Goal: Navigation & Orientation: Find specific page/section

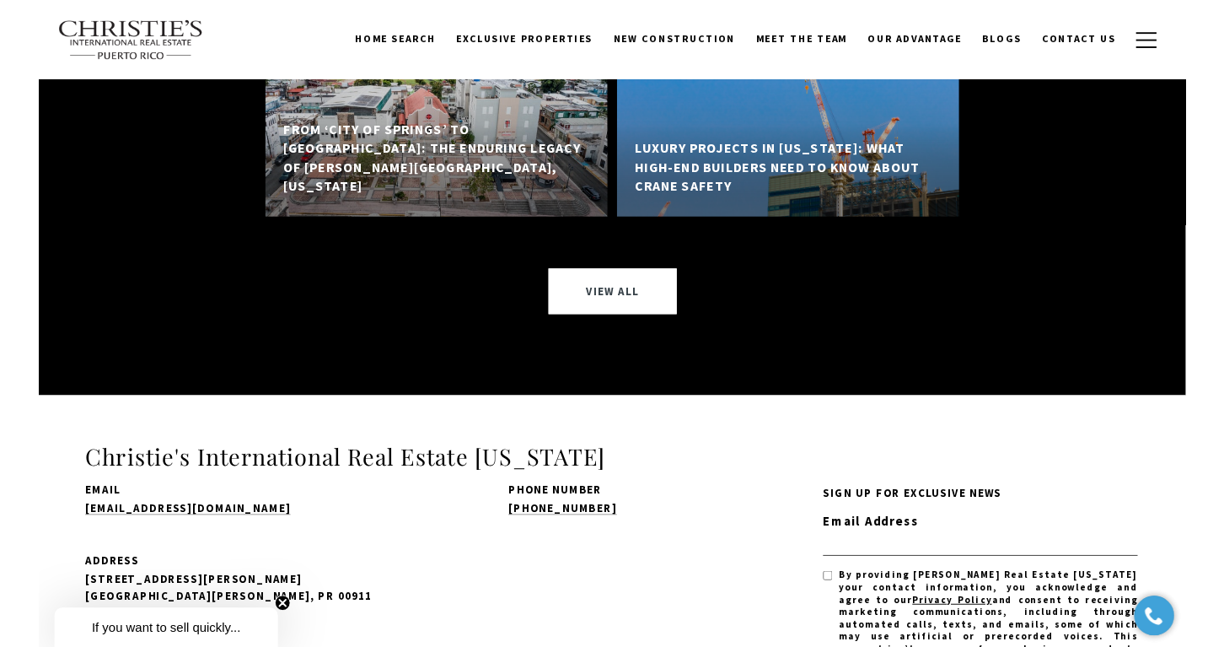
scroll to position [9391, 0]
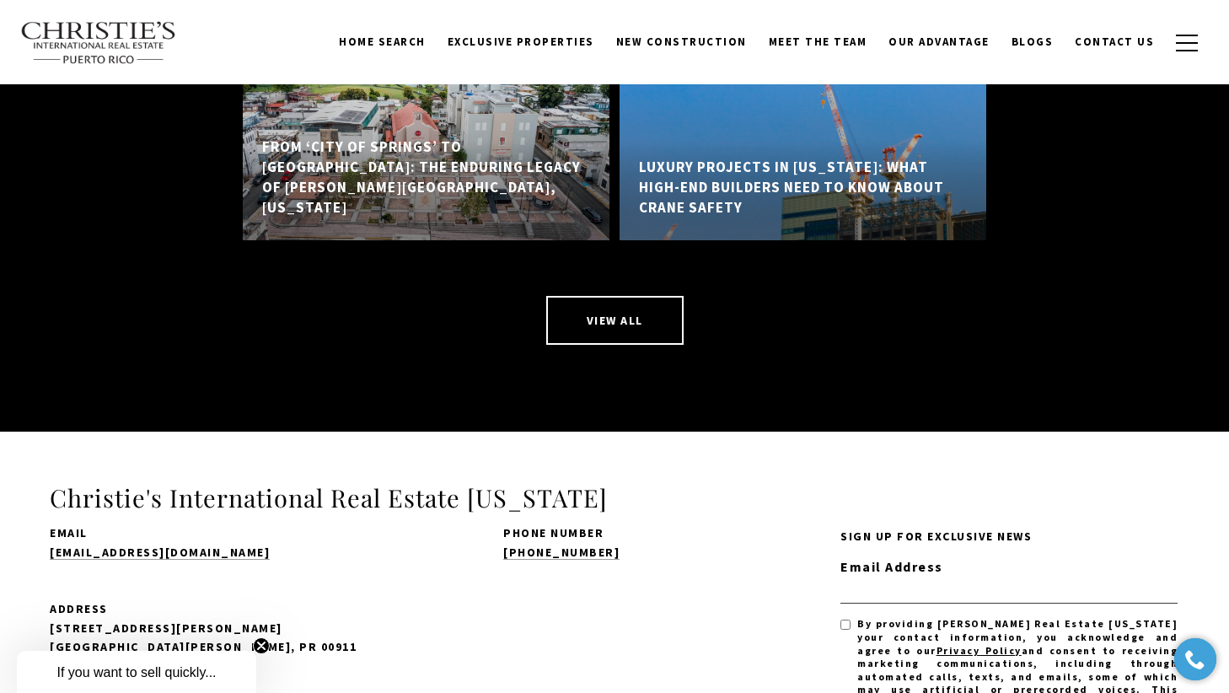
click at [609, 296] on link "View All" at bounding box center [614, 320] width 137 height 49
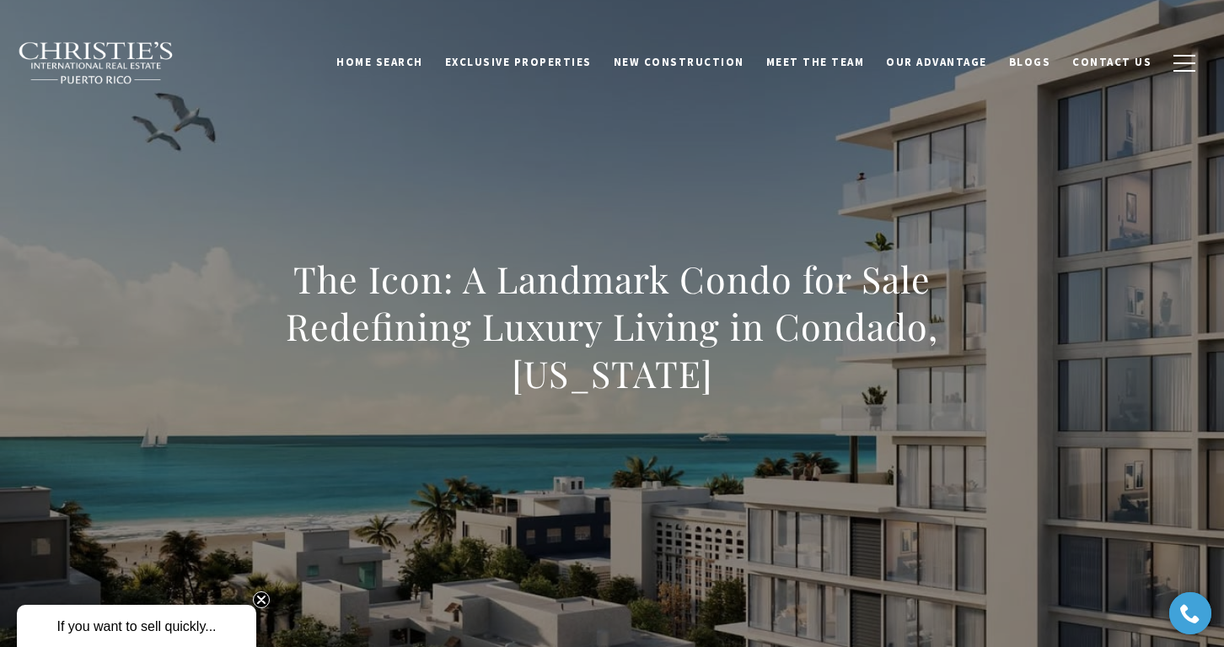
scroll to position [0, 0]
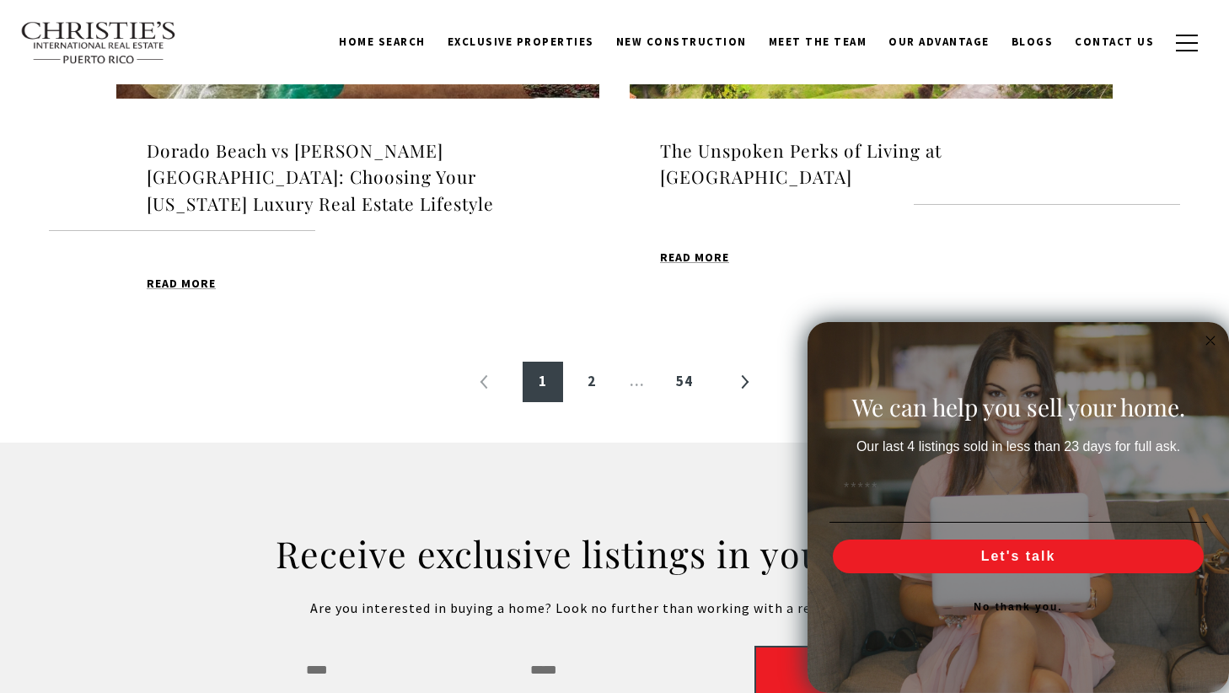
scroll to position [2007, 0]
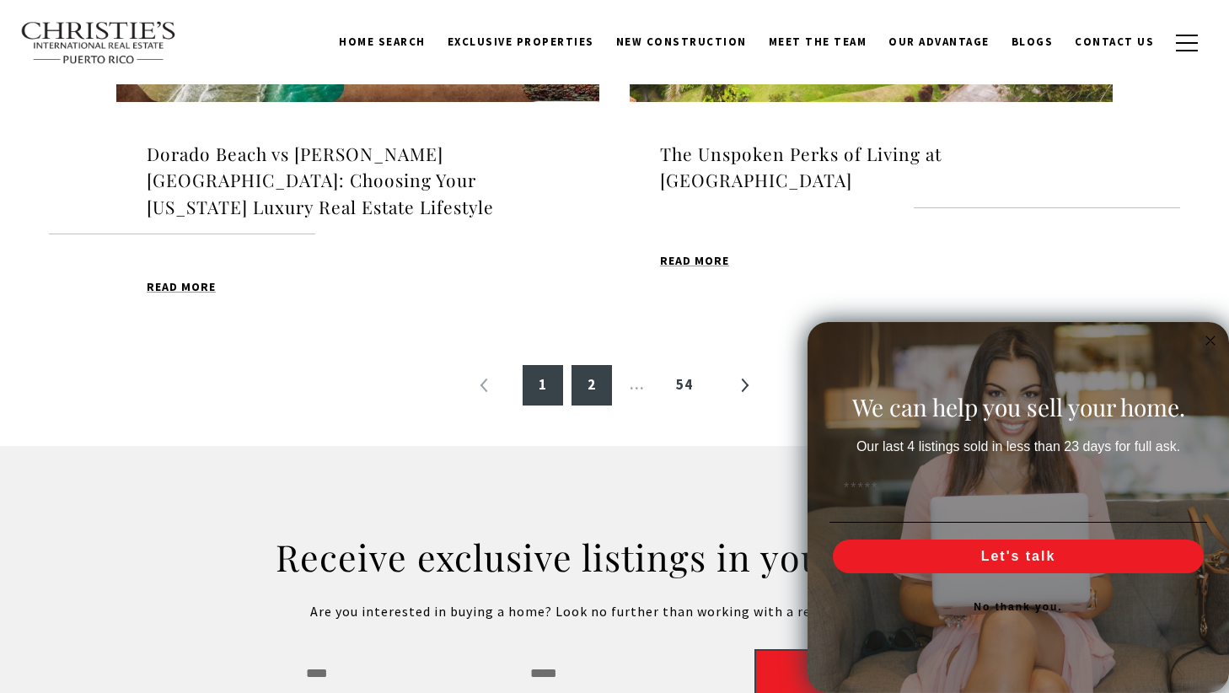
click at [594, 365] on link "2" at bounding box center [592, 385] width 40 height 40
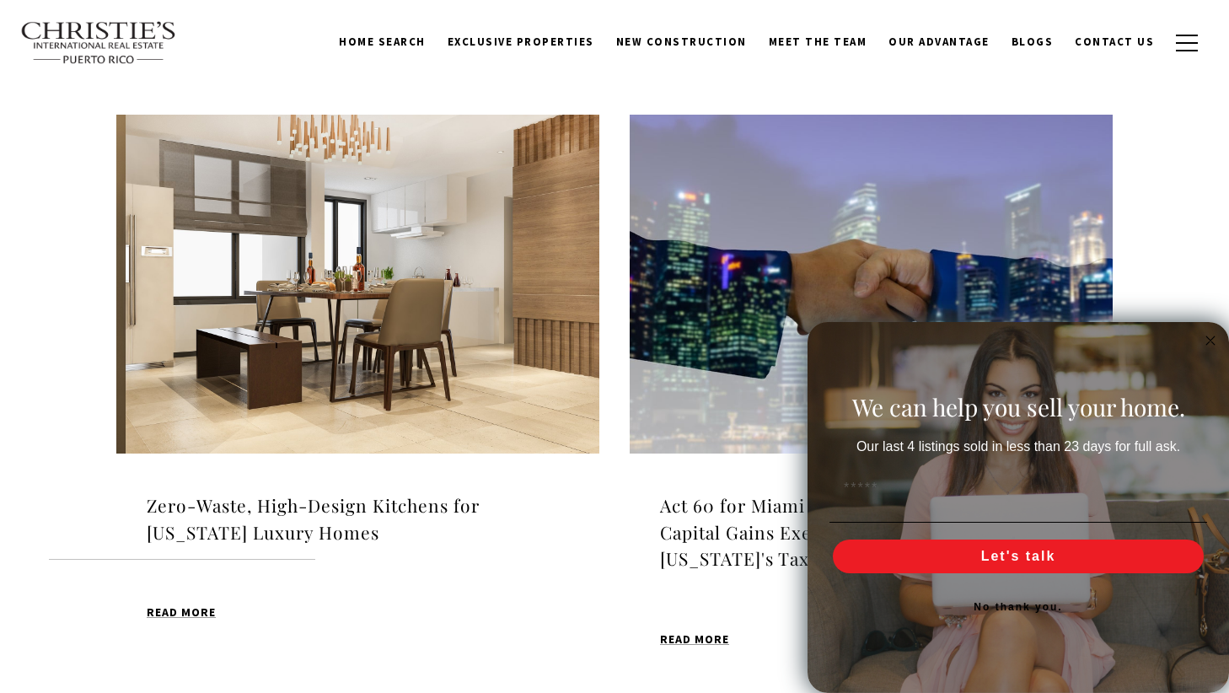
scroll to position [568, 0]
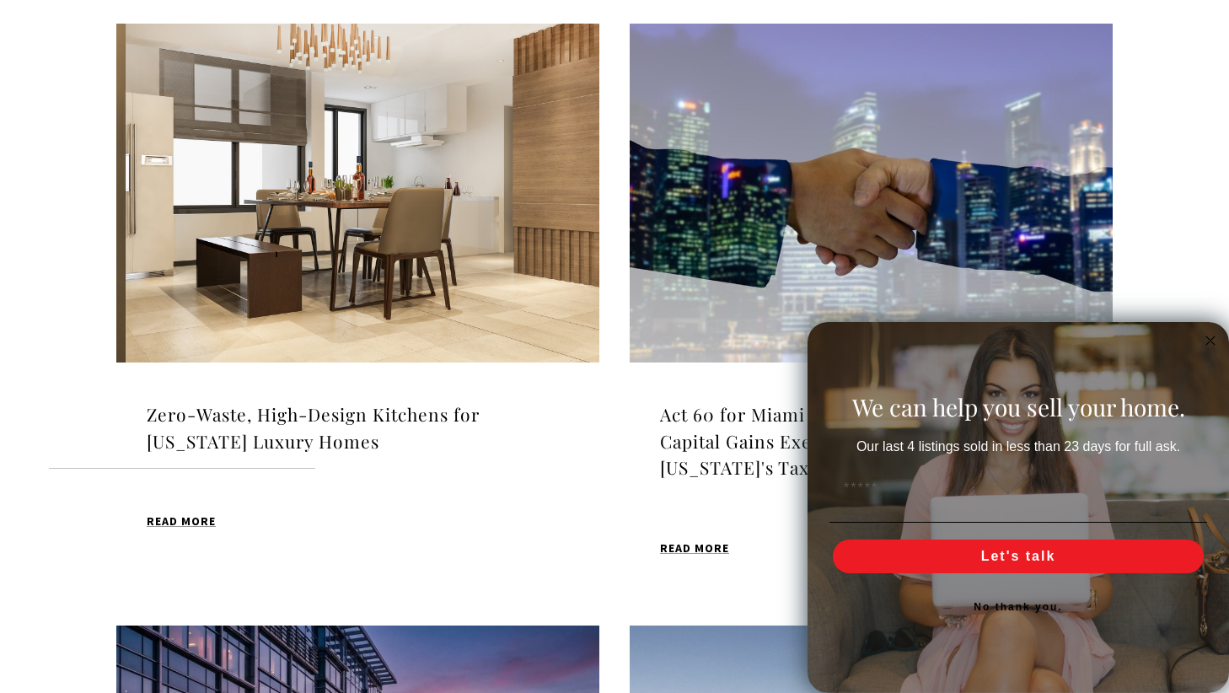
click at [1210, 341] on icon "Close dialog" at bounding box center [1211, 340] width 8 height 8
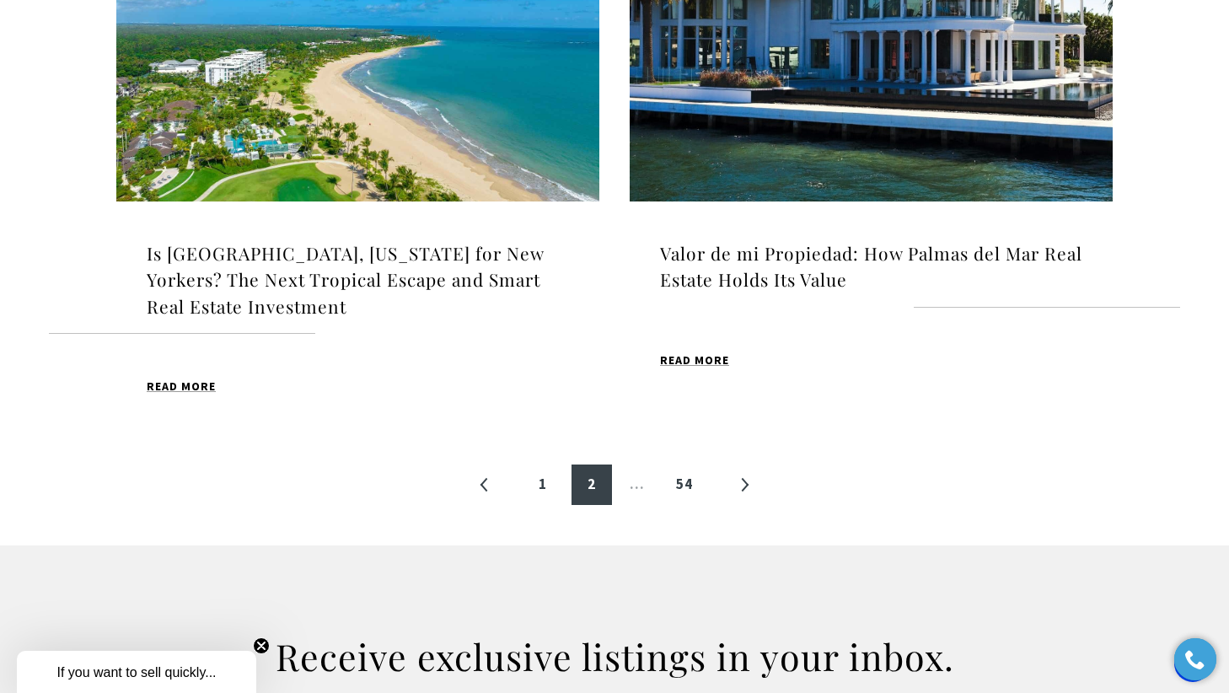
scroll to position [2045, 0]
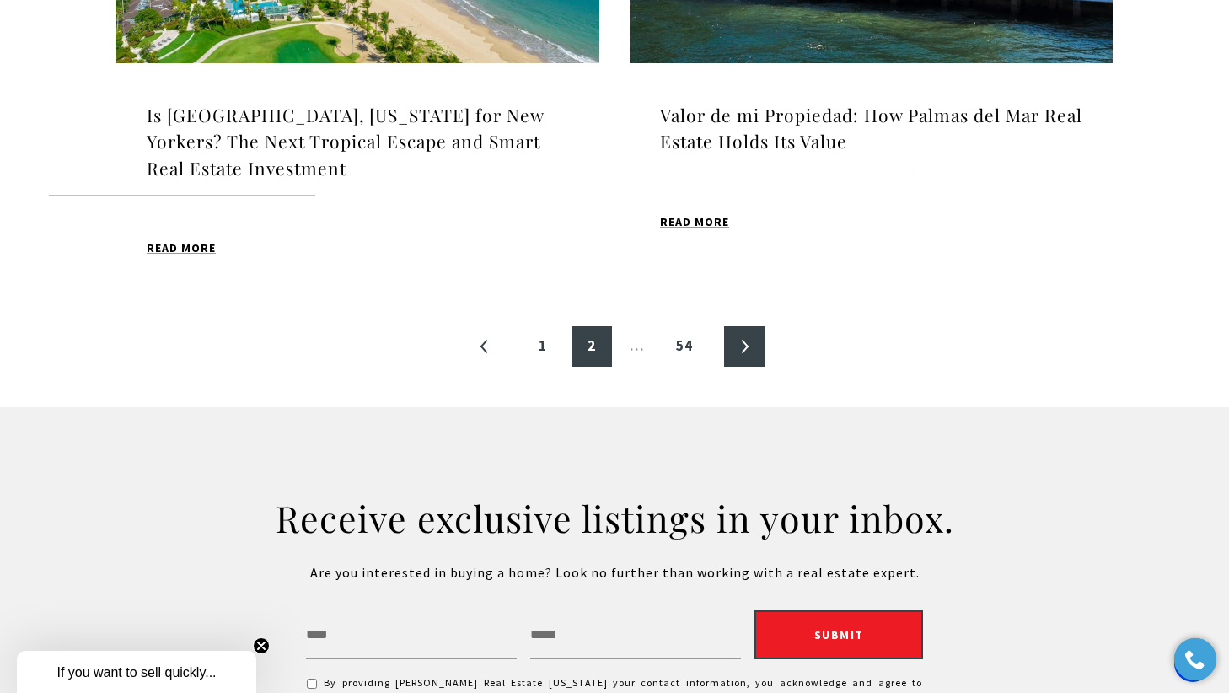
click at [743, 344] on link "»" at bounding box center [744, 346] width 40 height 40
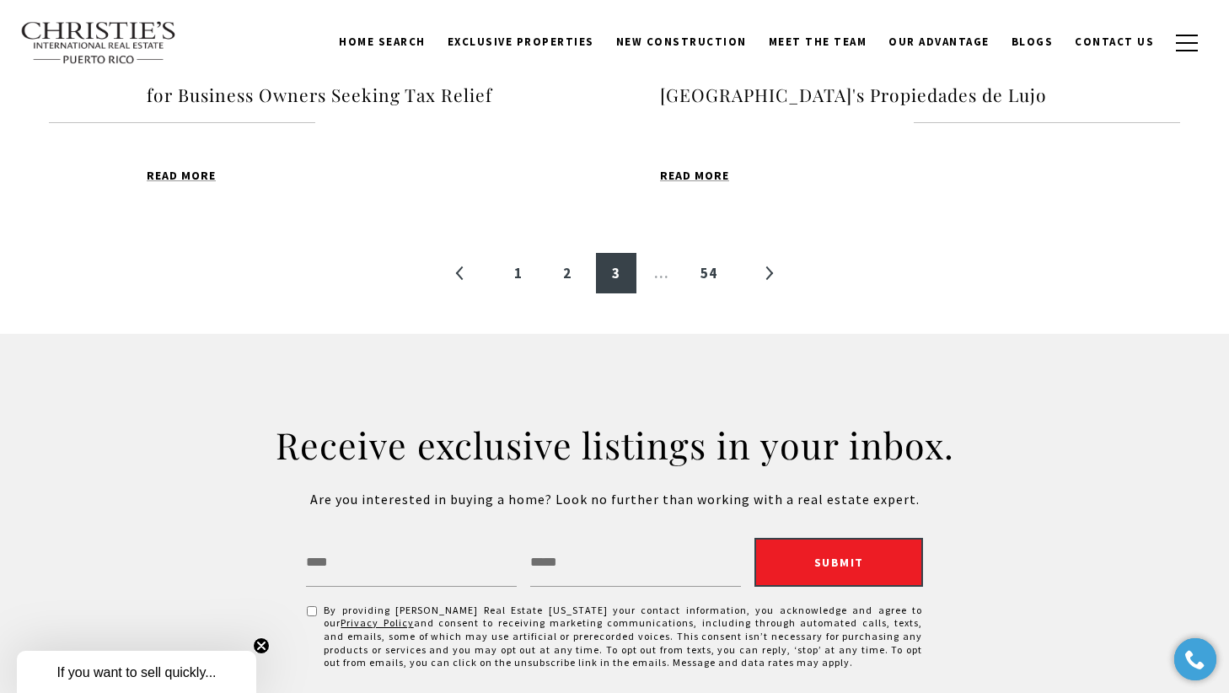
scroll to position [2076, 0]
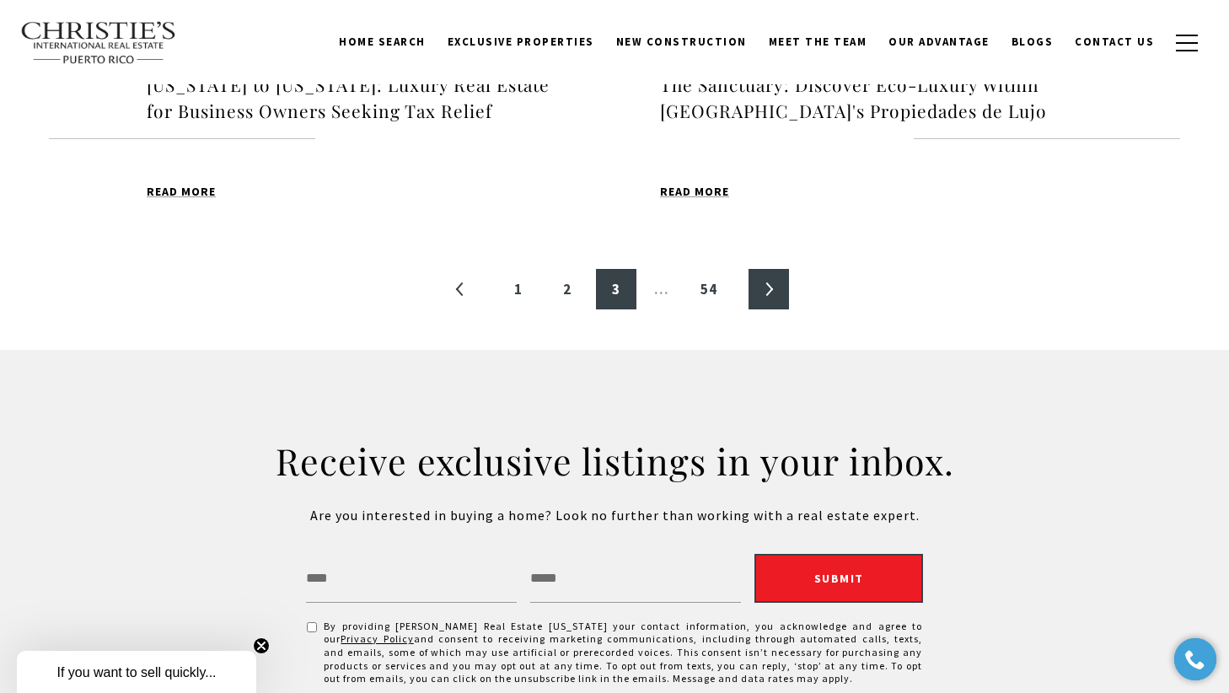
click at [775, 282] on link "»" at bounding box center [769, 289] width 40 height 40
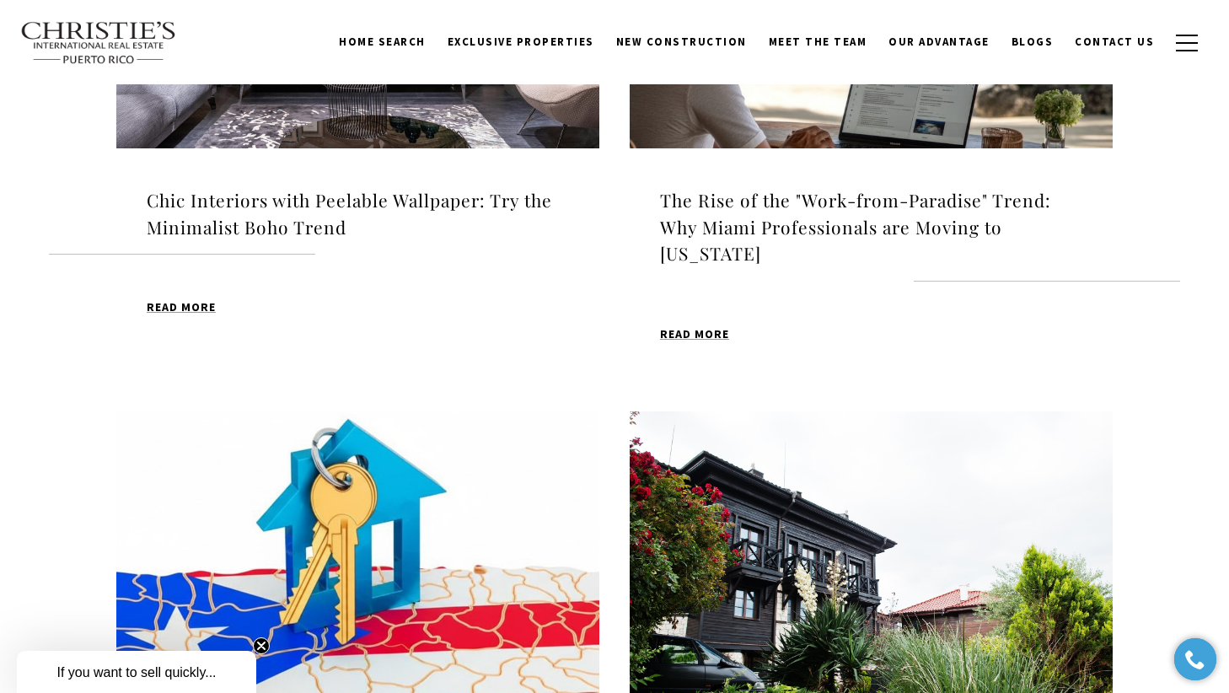
scroll to position [592, 0]
